Goal: Information Seeking & Learning: Learn about a topic

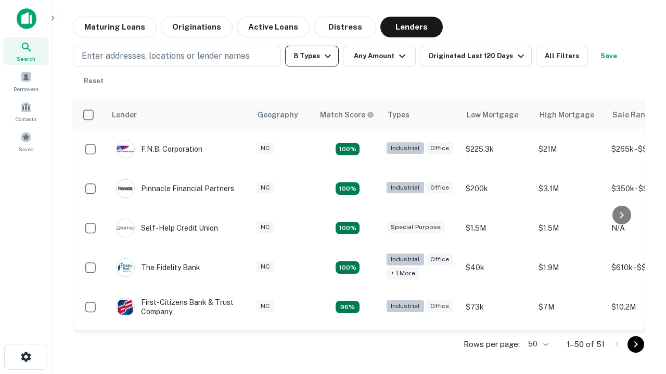
click at [311, 56] on button "8 Types" at bounding box center [312, 56] width 54 height 21
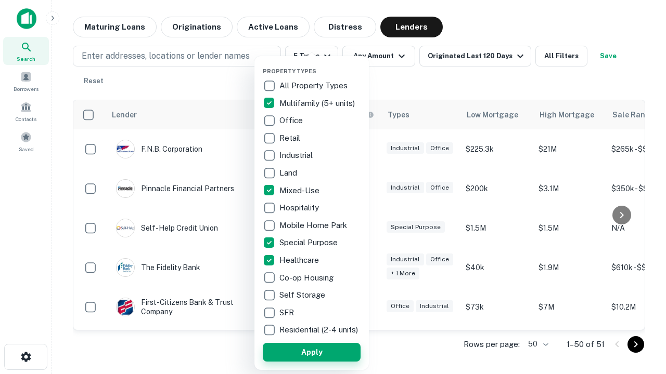
click at [311, 352] on button "Apply" at bounding box center [312, 352] width 98 height 19
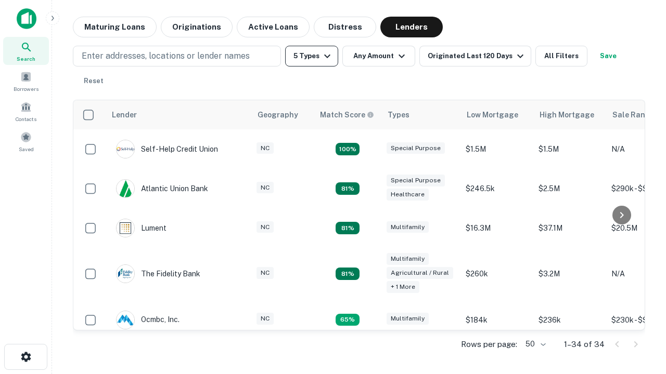
click at [311, 56] on button "5 Types" at bounding box center [311, 56] width 53 height 21
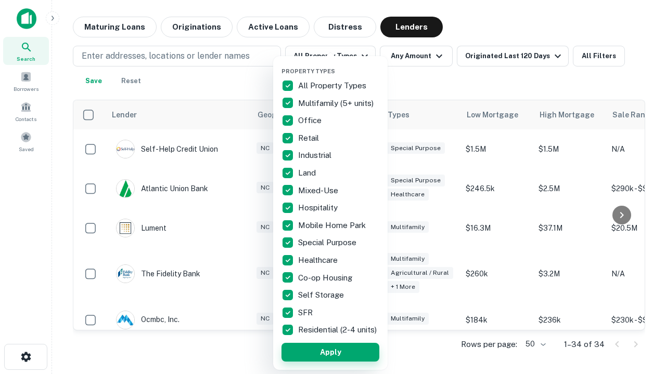
click at [330, 352] on button "Apply" at bounding box center [330, 352] width 98 height 19
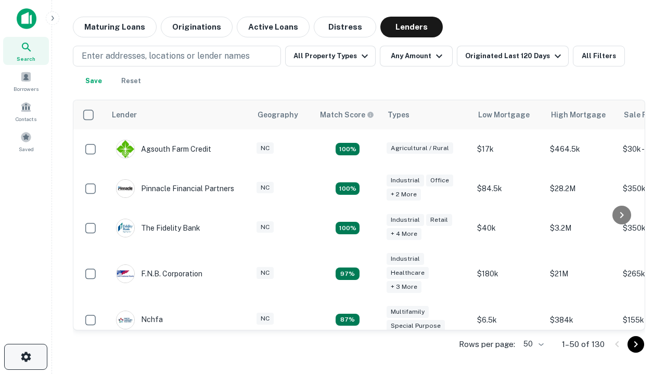
click at [25, 357] on icon "button" at bounding box center [26, 357] width 12 height 12
